Goal: Navigation & Orientation: Find specific page/section

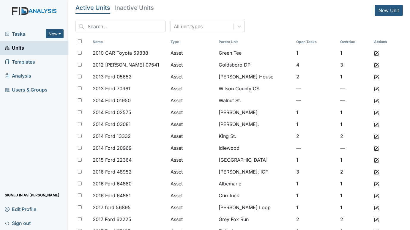
click at [12, 34] on span "Tasks" at bounding box center [25, 33] width 41 height 7
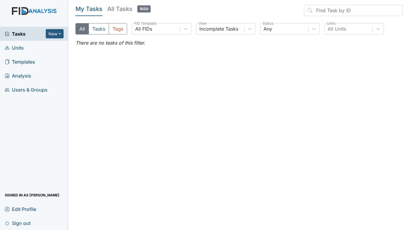
click at [23, 46] on span "Units" at bounding box center [14, 47] width 19 height 9
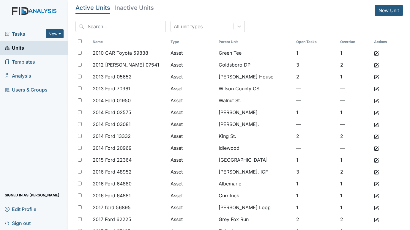
click at [22, 33] on span "Tasks" at bounding box center [25, 33] width 41 height 7
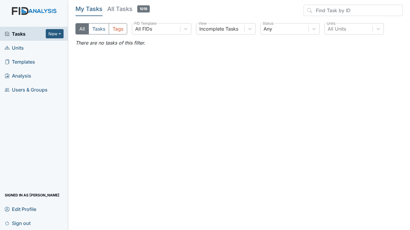
click at [23, 47] on span "Units" at bounding box center [14, 47] width 19 height 9
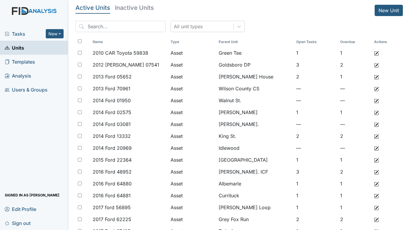
click at [15, 34] on span "Tasks" at bounding box center [25, 33] width 41 height 7
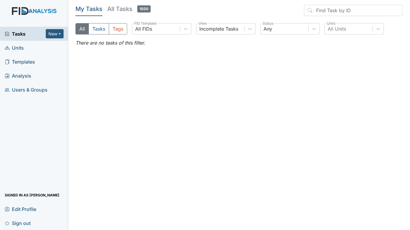
click at [15, 45] on span "Units" at bounding box center [14, 47] width 19 height 9
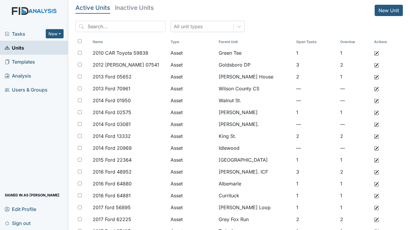
click at [19, 32] on span "Tasks" at bounding box center [25, 33] width 41 height 7
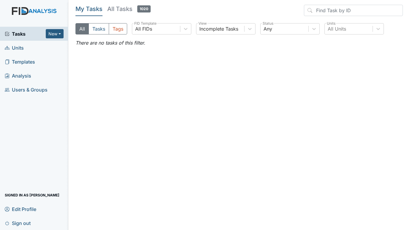
click at [18, 32] on span "Tasks" at bounding box center [25, 33] width 41 height 7
click at [18, 47] on span "Units" at bounding box center [14, 47] width 19 height 9
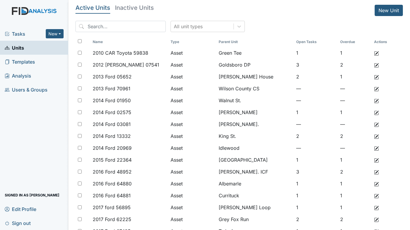
click at [16, 34] on span "Tasks" at bounding box center [25, 33] width 41 height 7
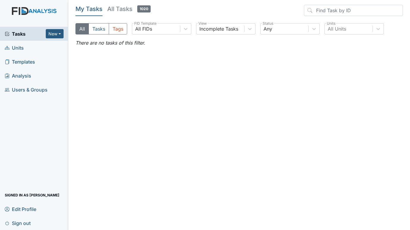
click at [18, 46] on span "Units" at bounding box center [14, 47] width 19 height 9
